Goal: Information Seeking & Learning: Learn about a topic

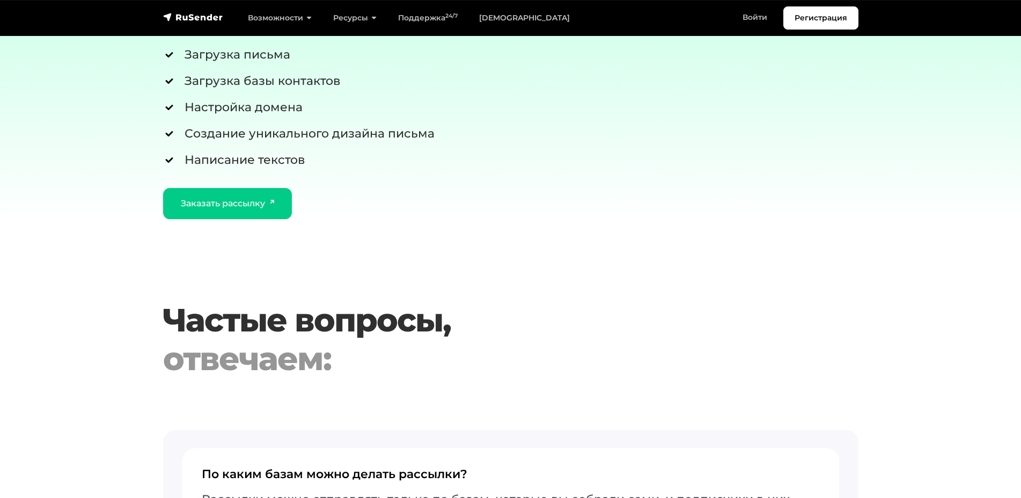
scroll to position [4434, 0]
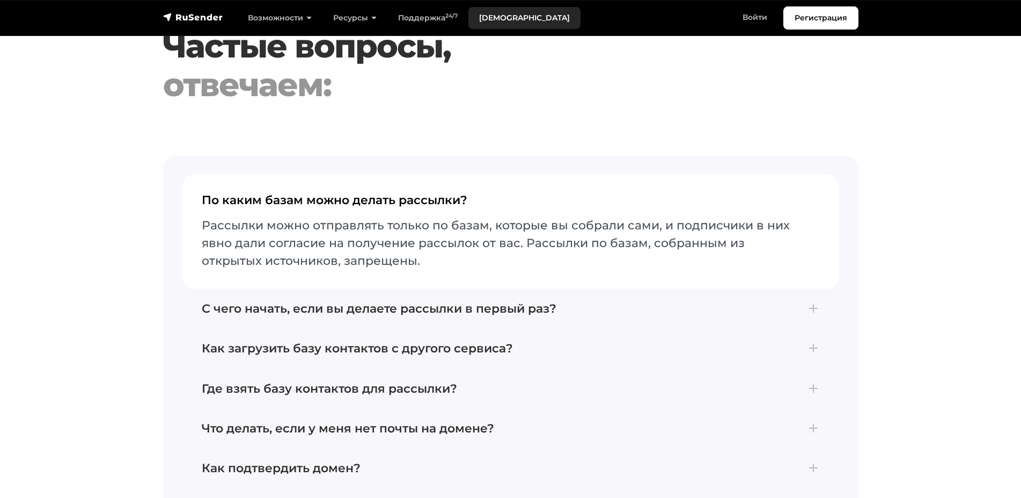
click at [497, 23] on link "[DEMOGRAPHIC_DATA]" at bounding box center [525, 18] width 112 height 22
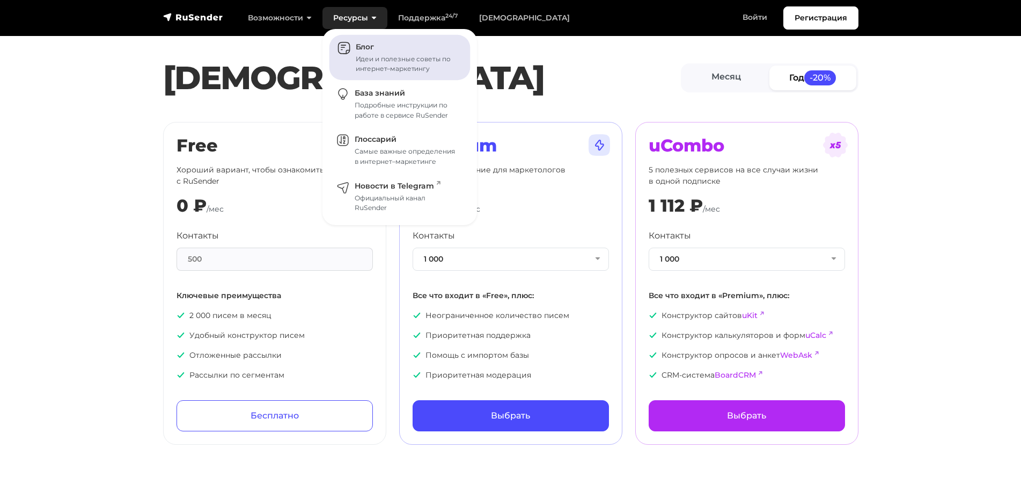
click at [367, 59] on div "Идеи и полезные советы по интернет–маркетингу" at bounding box center [407, 63] width 102 height 19
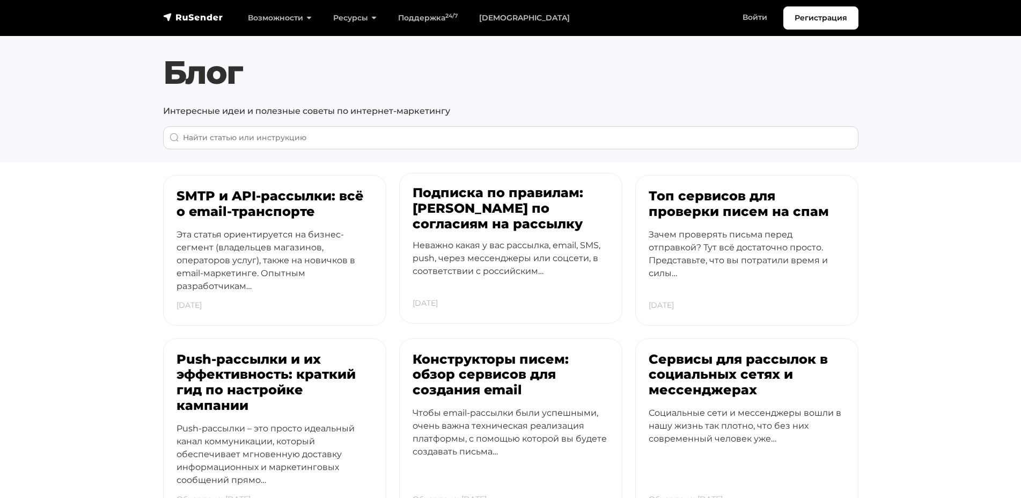
scroll to position [219, 0]
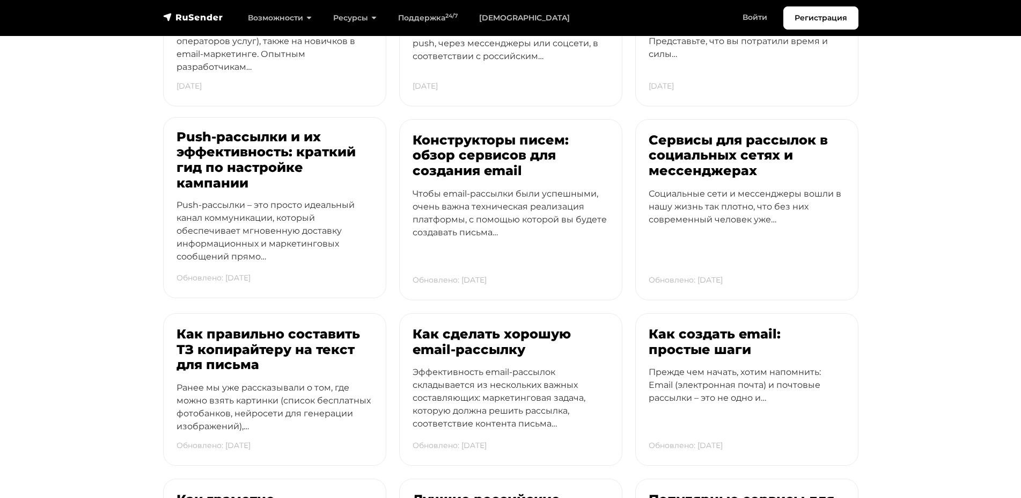
click at [241, 173] on h3 "Push-рассылки и их эффективность: краткий гид по настройке кампании" at bounding box center [275, 160] width 196 height 62
